Goal: Transaction & Acquisition: Purchase product/service

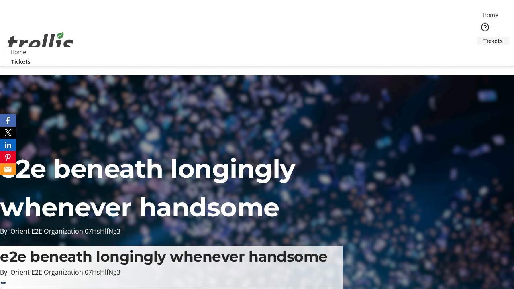
click at [484, 37] on span "Tickets" at bounding box center [493, 41] width 19 height 8
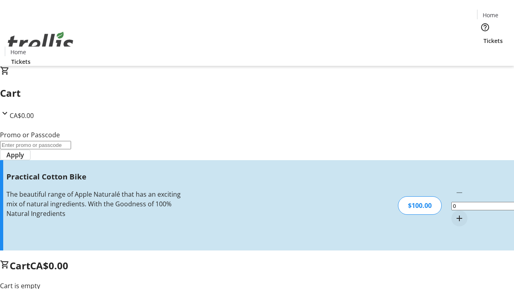
click at [455, 214] on mat-icon "Increment by one" at bounding box center [460, 219] width 10 height 10
type input "1"
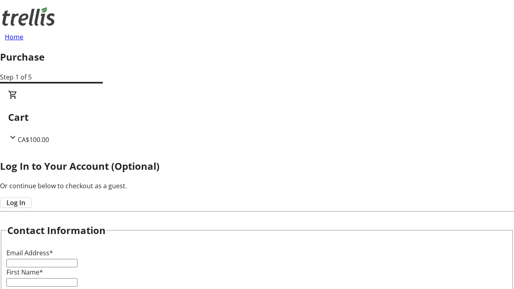
type input "FREE"
type input "[PERSON_NAME][EMAIL_ADDRESS][DOMAIN_NAME]"
type input "[PERSON_NAME]"
type input "Wuckert"
